Goal: Information Seeking & Learning: Learn about a topic

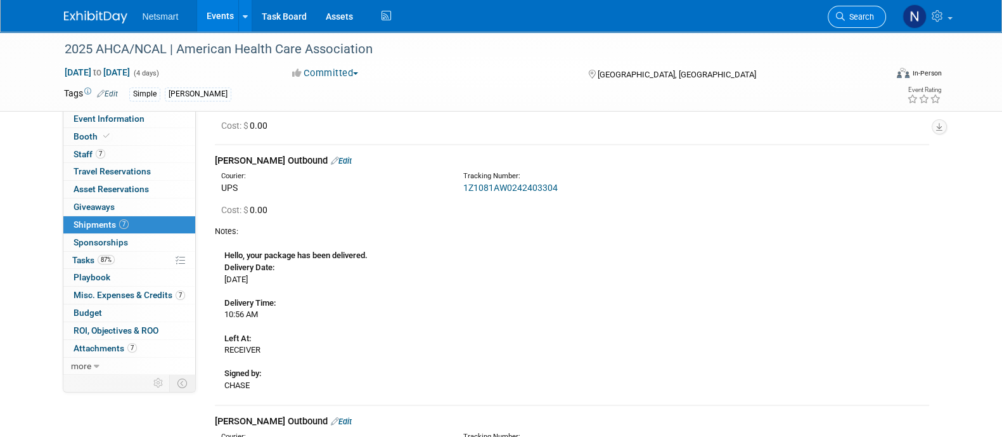
click at [859, 6] on link "Search" at bounding box center [857, 17] width 58 height 22
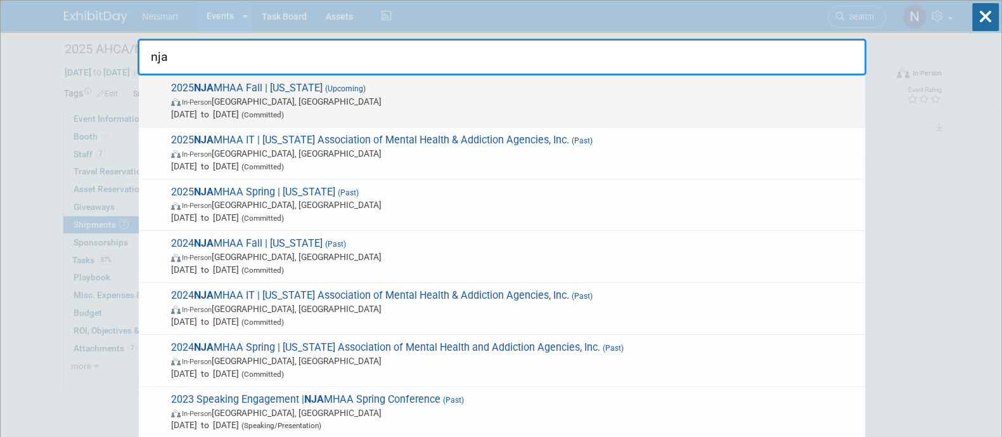
type input "nja"
click at [387, 98] on span "In-Person Edison, NJ" at bounding box center [515, 101] width 688 height 13
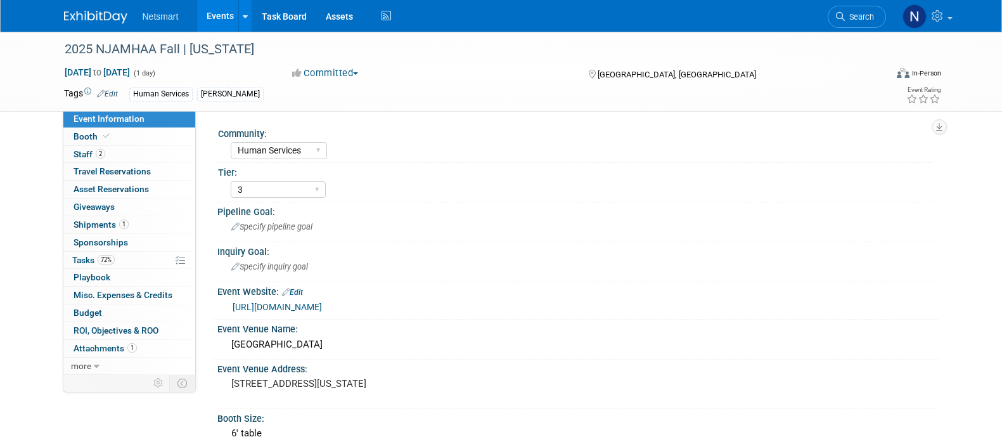
select select "Human Services"
select select "3"
select select "No"
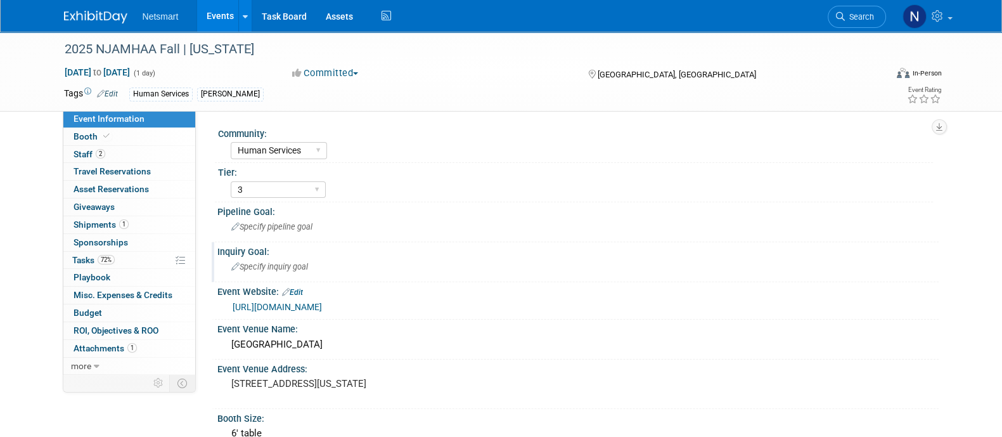
scroll to position [41, 0]
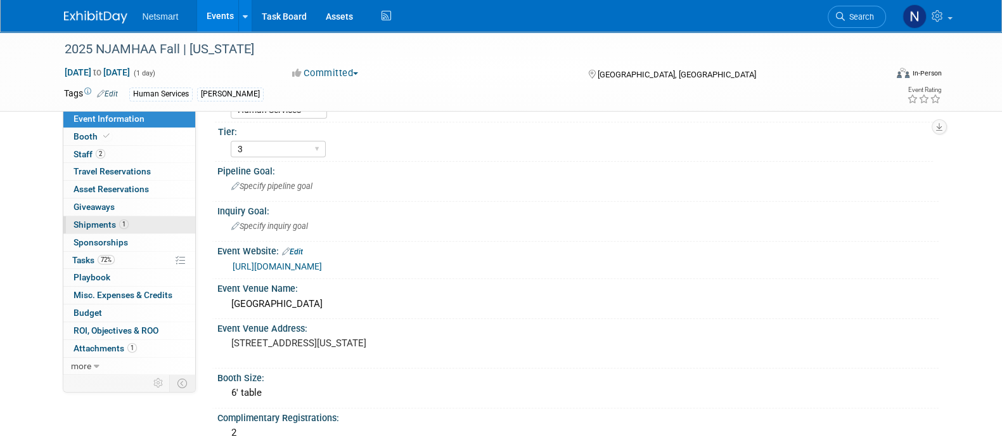
click at [129, 228] on link "1 Shipments 1" at bounding box center [129, 224] width 132 height 17
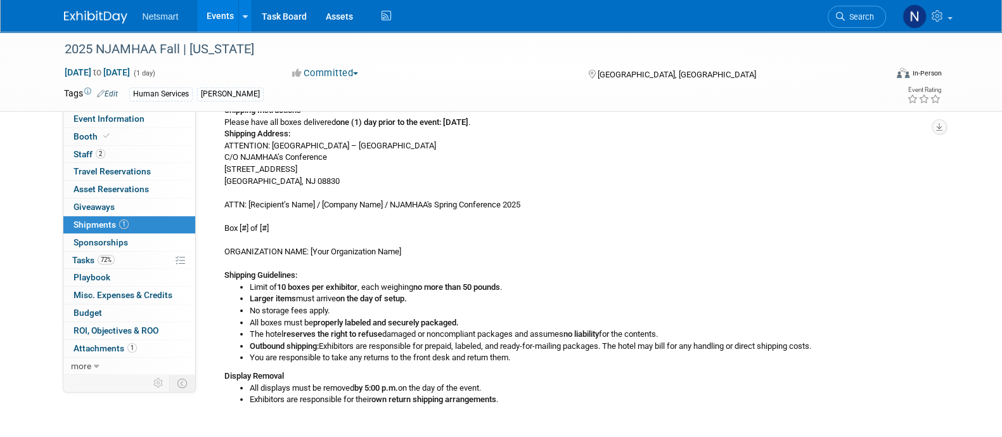
scroll to position [153, 0]
click at [589, 148] on div "Shipping Instructions Please have all boxes delivered one (1) day prior to the …" at bounding box center [572, 253] width 714 height 302
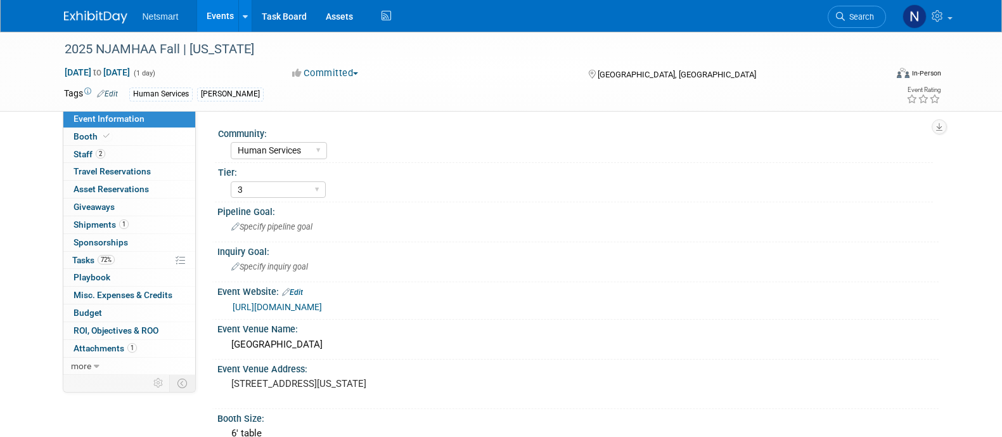
select select "Human Services"
select select "3"
select select "No"
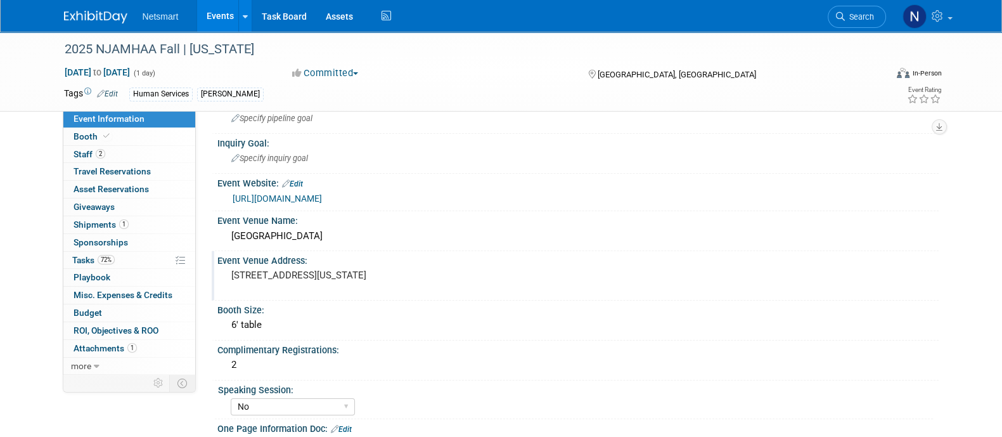
scroll to position [231, 0]
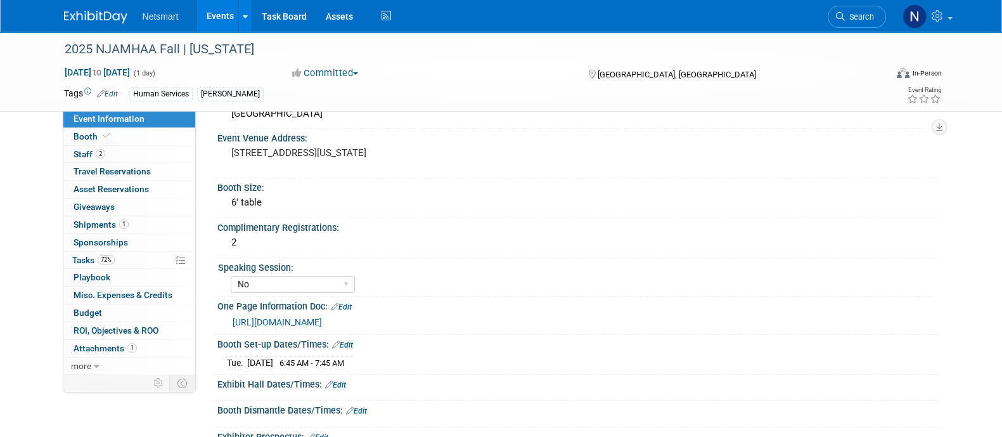
click at [322, 327] on link "[URL][DOMAIN_NAME]" at bounding box center [277, 322] width 89 height 10
